Goal: Task Accomplishment & Management: Manage account settings

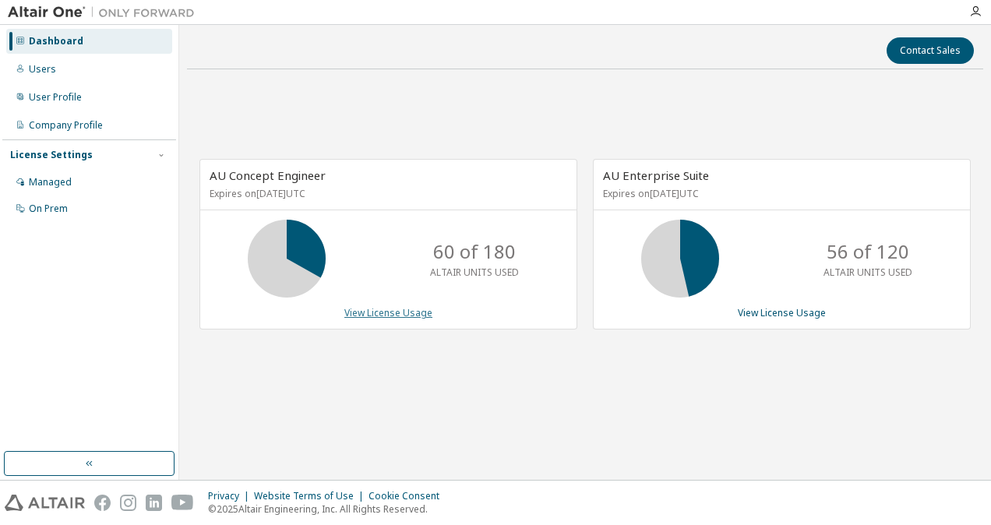
click at [405, 309] on link "View License Usage" at bounding box center [388, 312] width 88 height 13
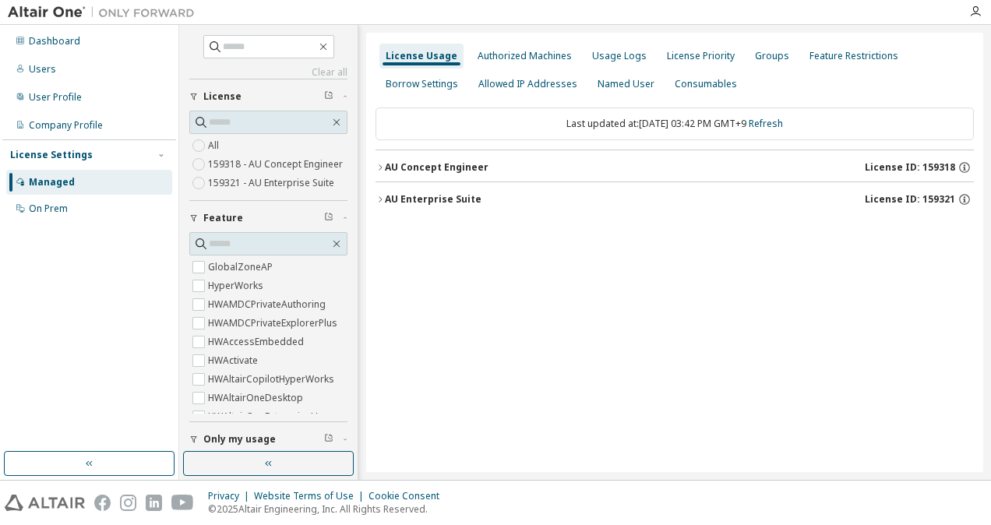
click at [390, 165] on div "AU Concept Engineer" at bounding box center [437, 167] width 104 height 12
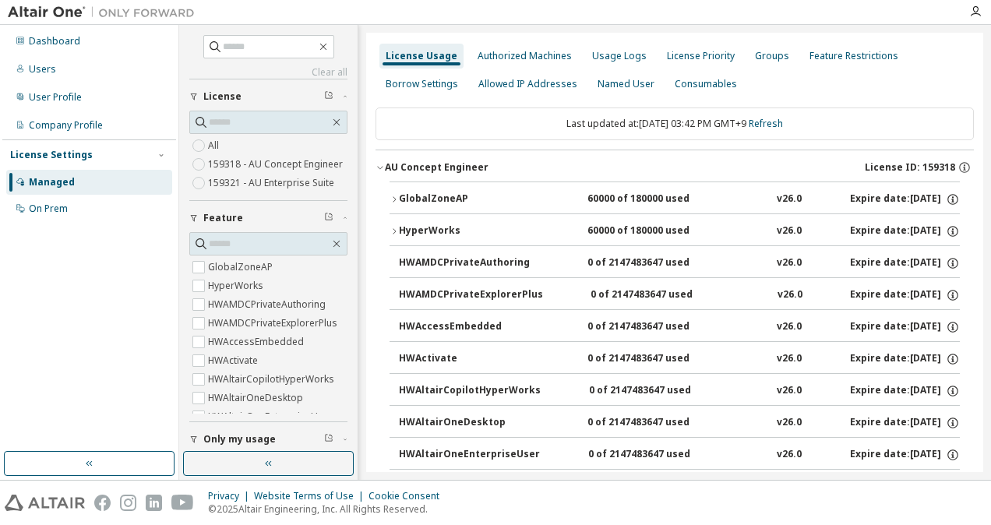
click at [400, 195] on div "GlobalZoneAP" at bounding box center [469, 199] width 140 height 14
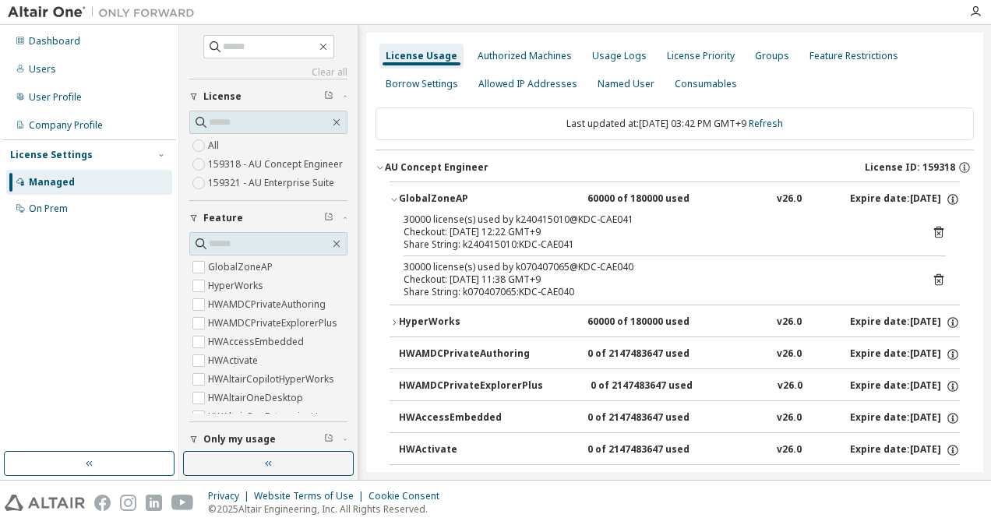
click at [395, 164] on div "AU Concept Engineer" at bounding box center [437, 167] width 104 height 12
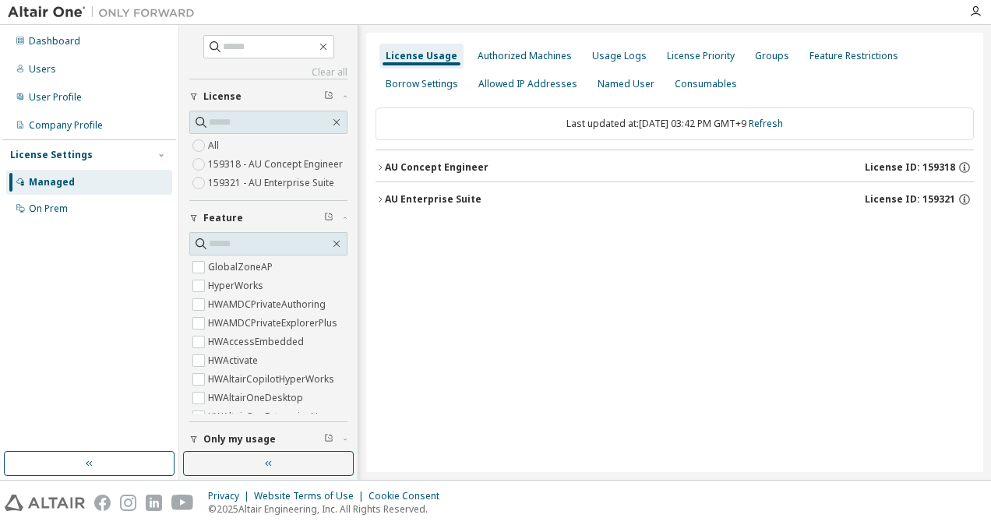
click at [404, 202] on div "AU Enterprise Suite" at bounding box center [433, 199] width 97 height 12
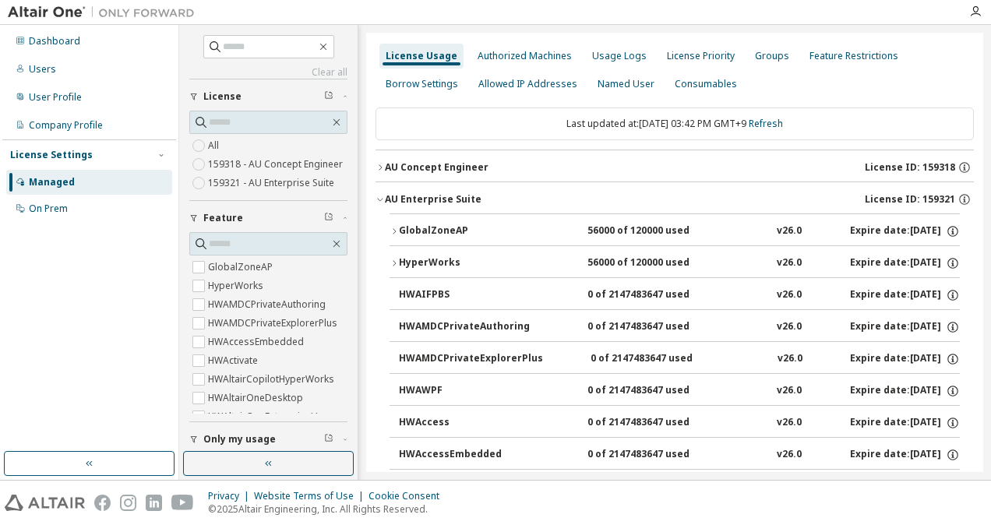
click at [408, 229] on div "GlobalZoneAP" at bounding box center [469, 231] width 140 height 14
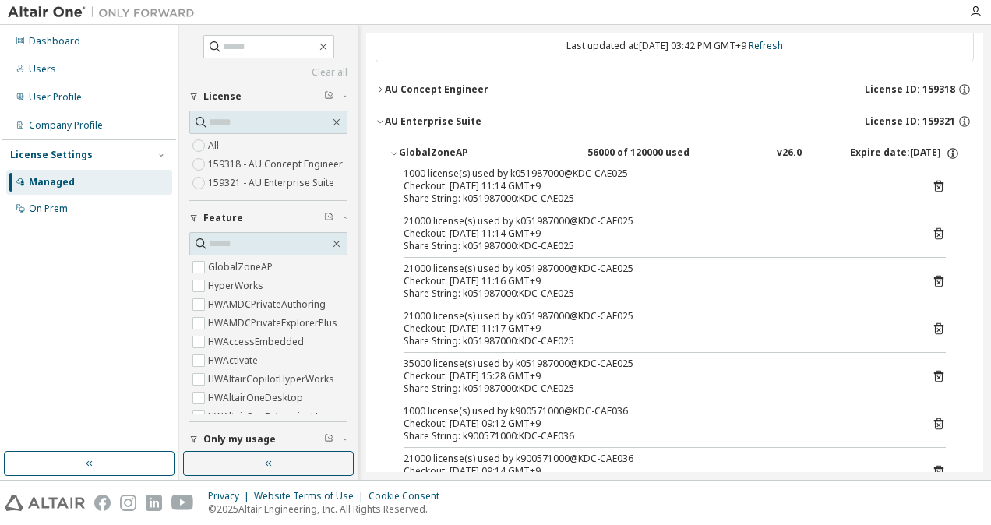
scroll to position [156, 0]
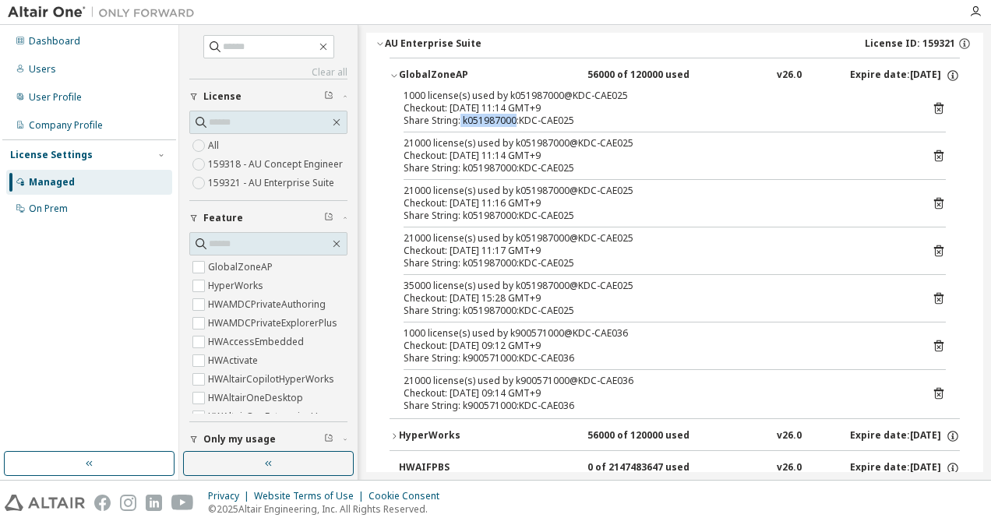
drag, startPoint x: 460, startPoint y: 120, endPoint x: 514, endPoint y: 116, distance: 53.9
click at [514, 116] on div "Share String: k051987000:KDC-CAE025" at bounding box center [656, 121] width 505 height 12
